Goal: Manage account settings

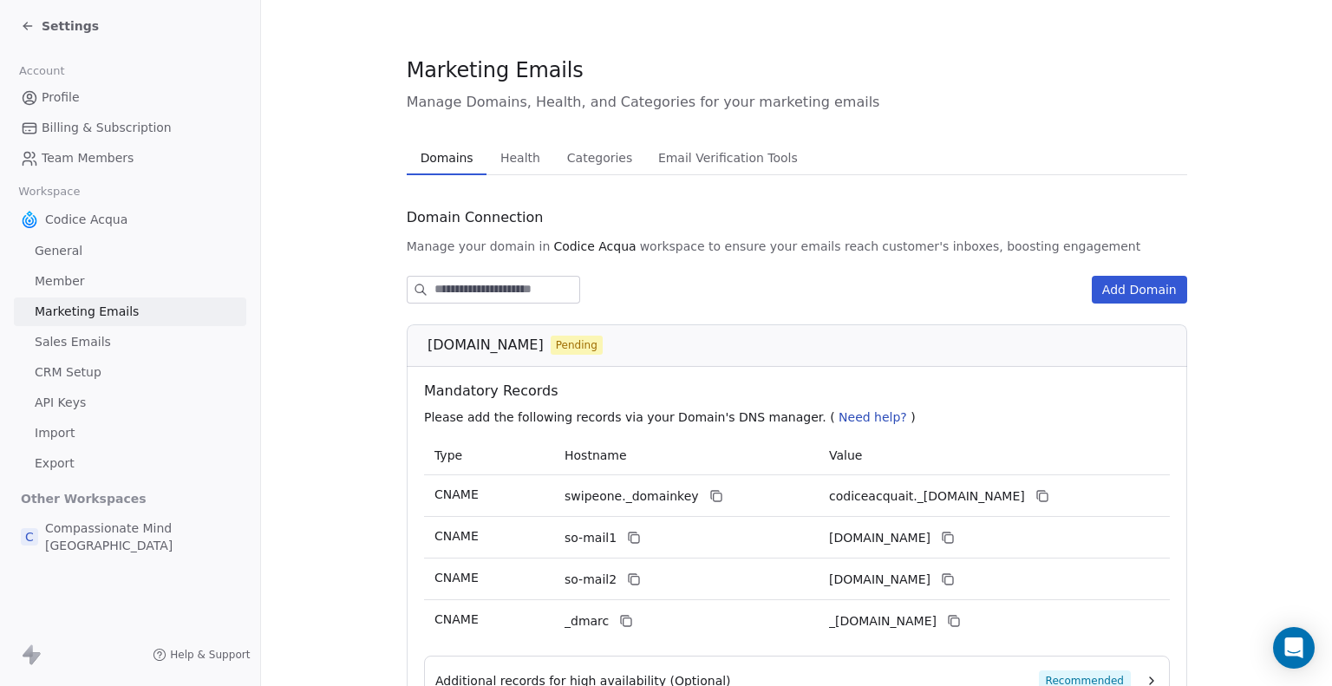
scroll to position [163, 0]
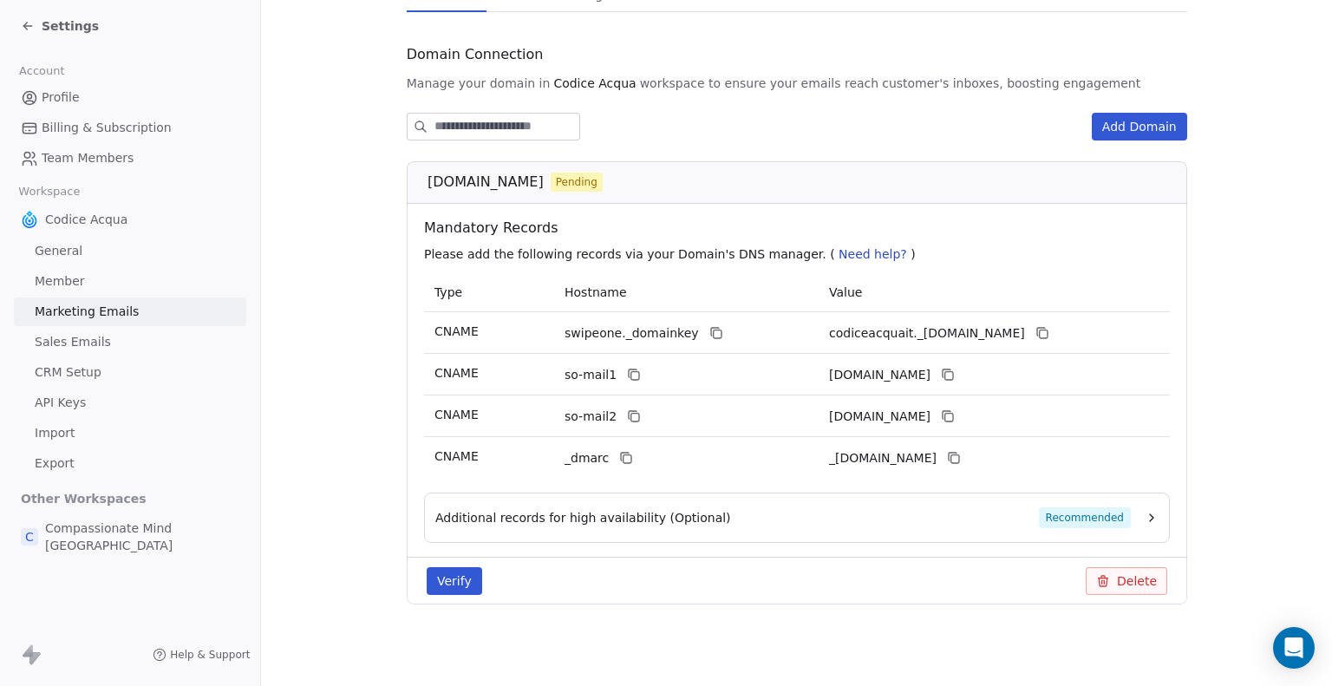
click at [1106, 576] on button "Delete" at bounding box center [1125, 581] width 81 height 28
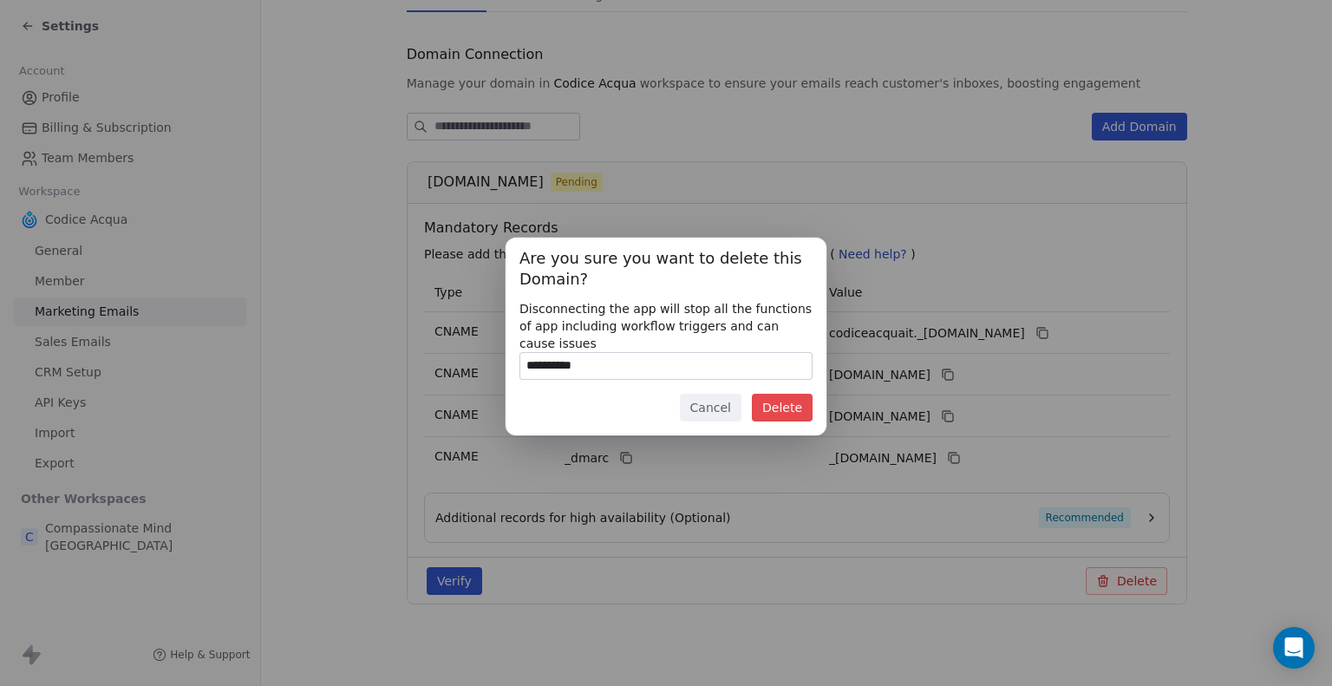
type input "**********"
click at [790, 395] on button "Delete" at bounding box center [782, 408] width 61 height 28
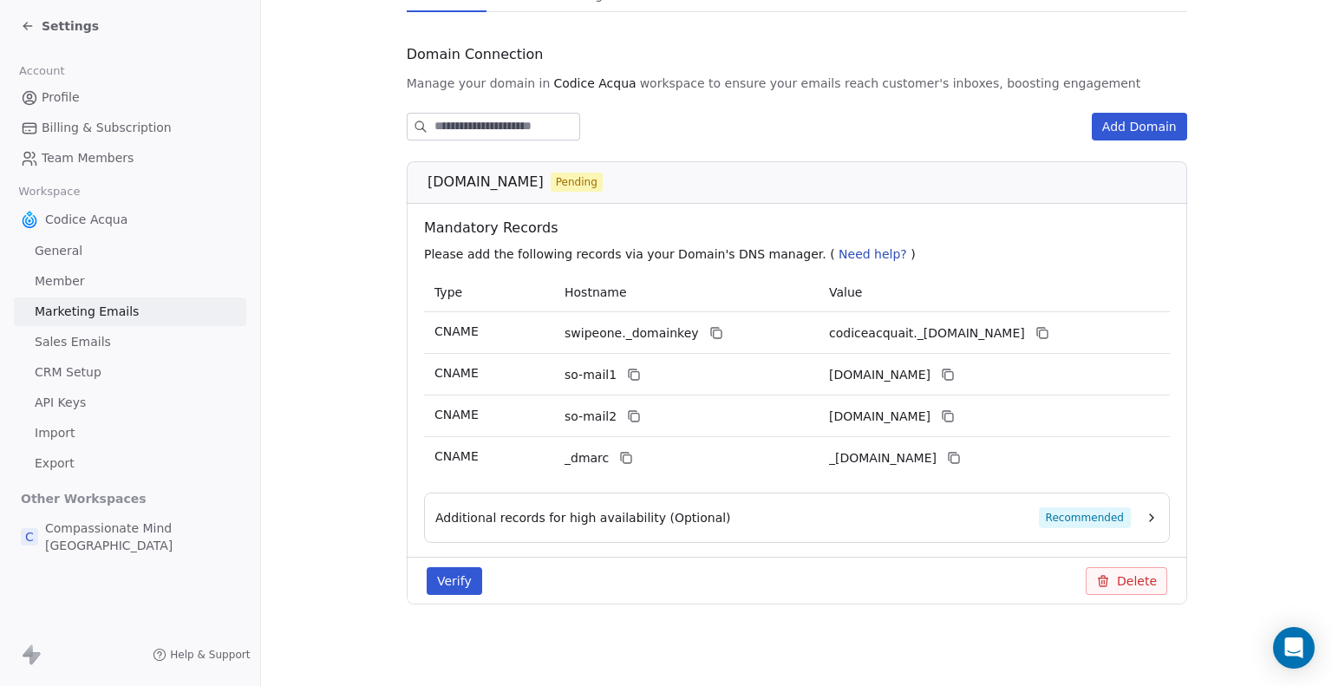
click at [92, 335] on span "Sales Emails" at bounding box center [73, 342] width 76 height 18
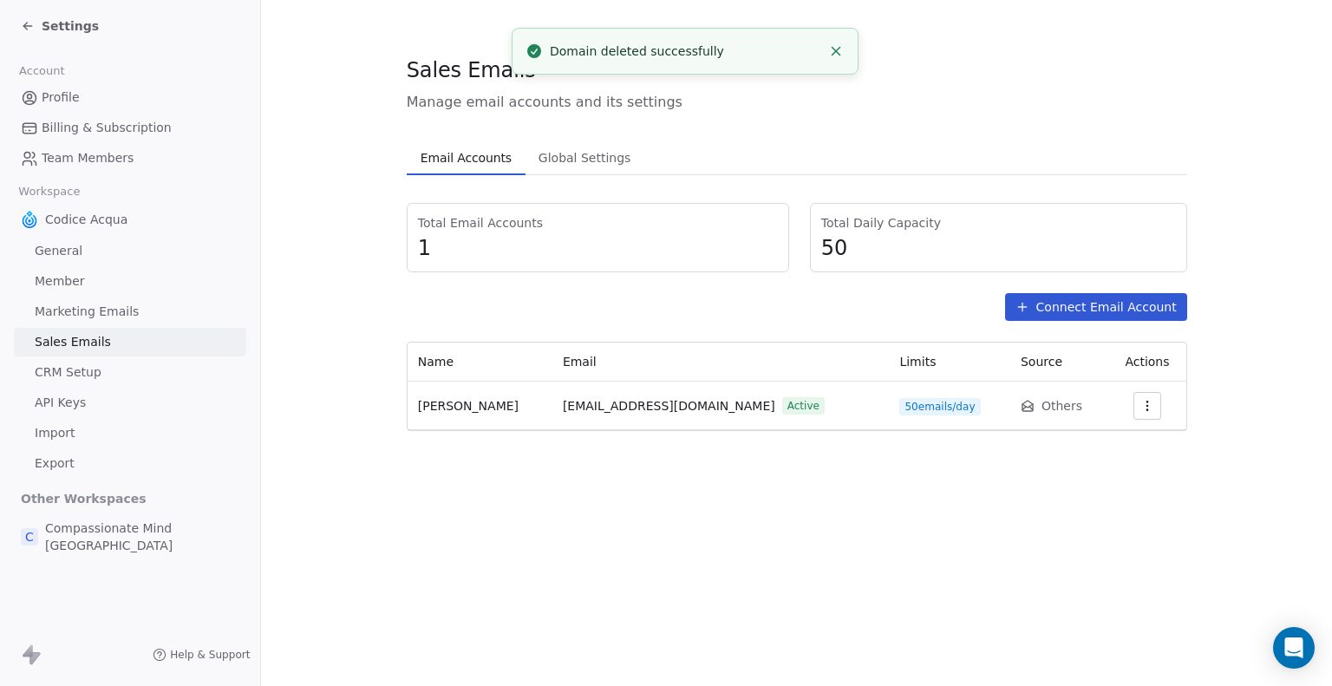
click at [114, 305] on span "Marketing Emails" at bounding box center [87, 312] width 104 height 18
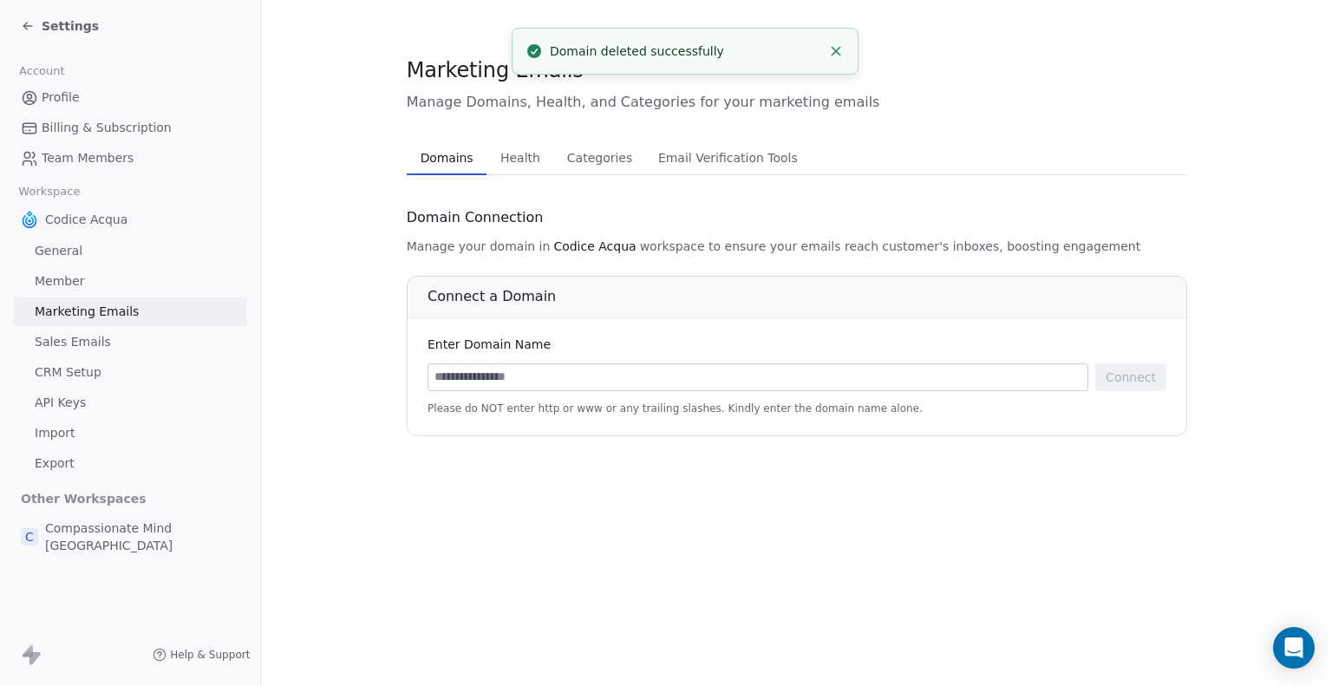
click at [100, 334] on span "Sales Emails" at bounding box center [73, 342] width 76 height 18
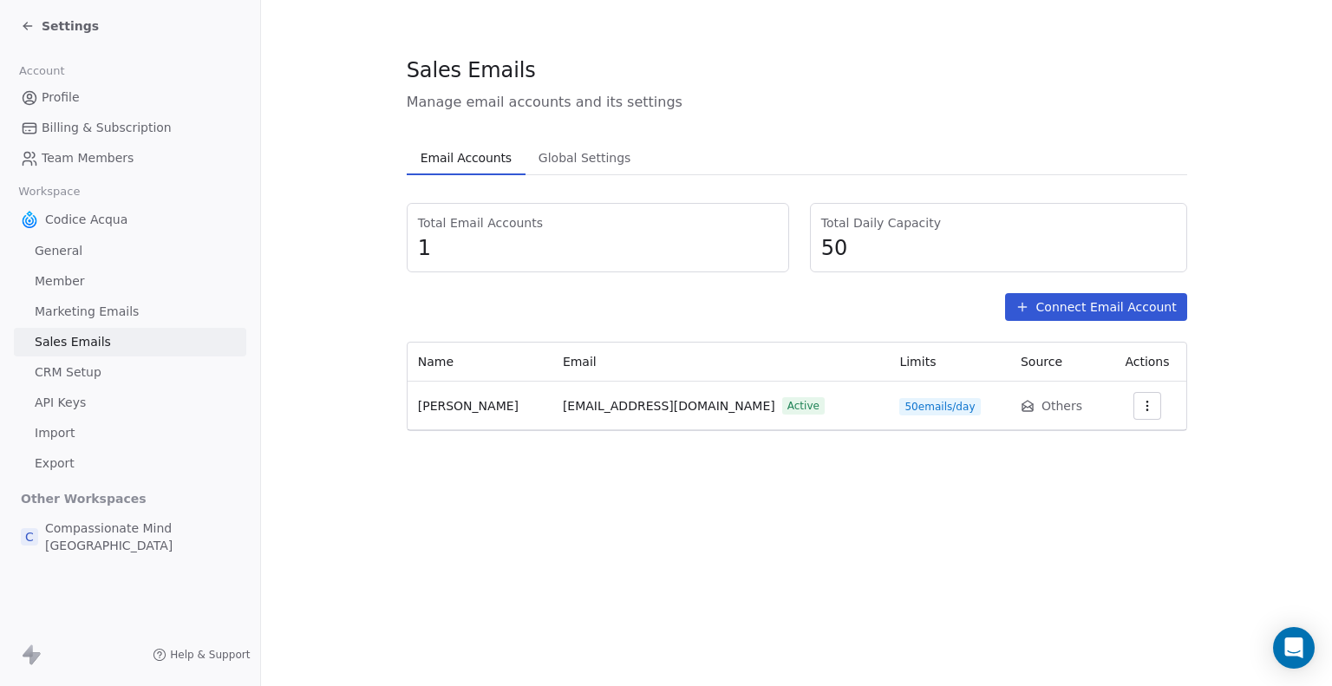
click at [113, 311] on span "Marketing Emails" at bounding box center [87, 312] width 104 height 18
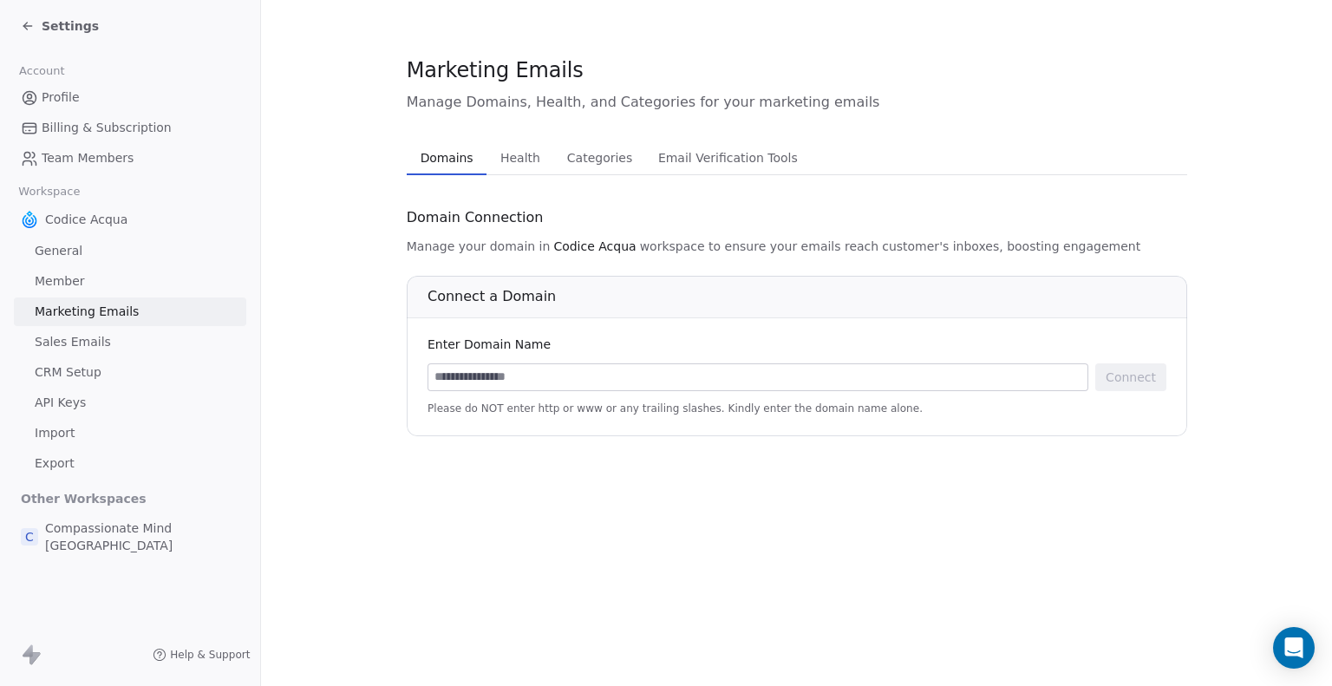
click at [101, 337] on span "Sales Emails" at bounding box center [73, 342] width 76 height 18
